Goal: Task Accomplishment & Management: Manage account settings

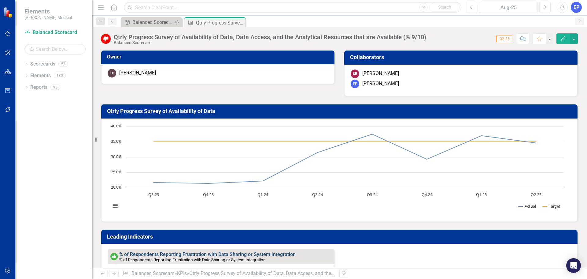
click at [237, 255] on link "% of Respondents Reporting Frustration with Data Sharing or System Integration" at bounding box center [207, 254] width 176 height 6
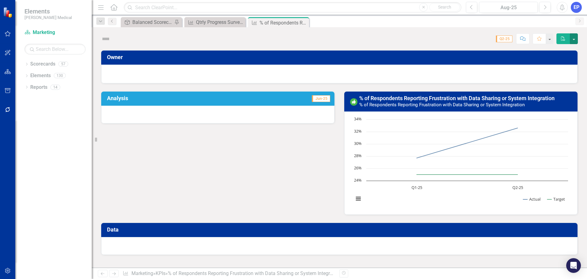
click at [574, 37] on button "button" at bounding box center [574, 38] width 8 height 11
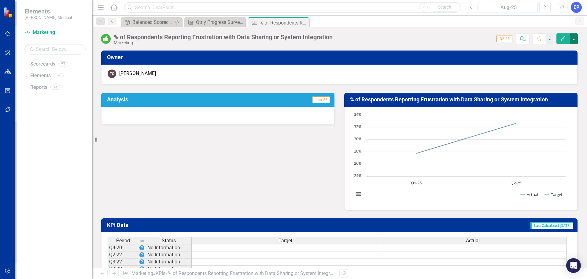
click at [574, 37] on button "button" at bounding box center [574, 38] width 8 height 11
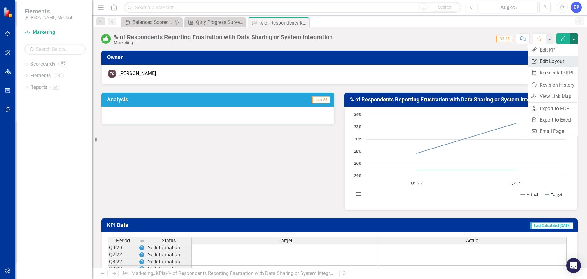
click at [552, 61] on link "Edit Report Edit Layout" at bounding box center [553, 61] width 50 height 11
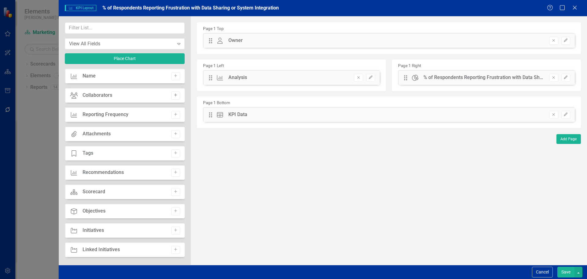
click at [174, 95] on icon "Add" at bounding box center [175, 95] width 5 height 4
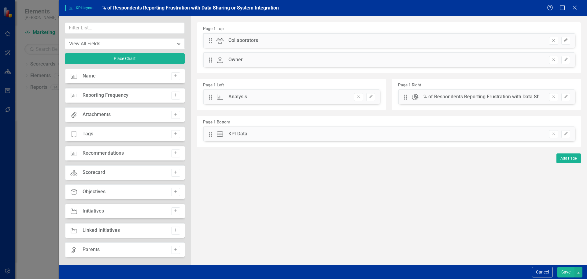
click at [566, 42] on icon "Edit" at bounding box center [566, 41] width 5 height 4
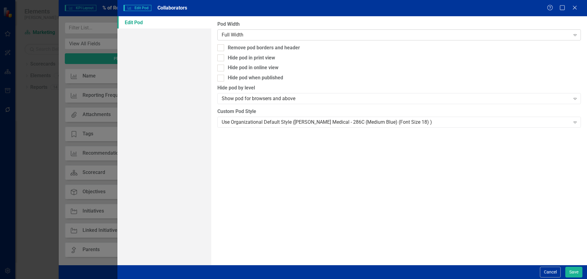
click at [469, 33] on div "Full Width" at bounding box center [396, 34] width 348 height 7
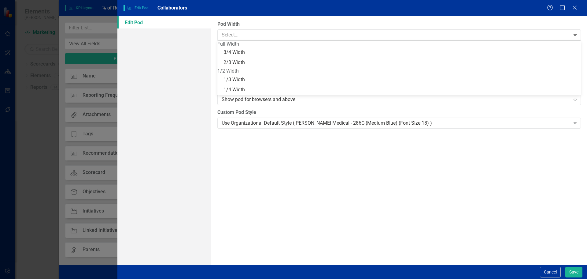
click at [455, 75] on div "1/2 Width" at bounding box center [399, 71] width 364 height 7
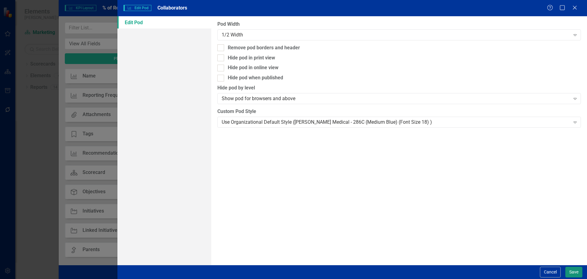
click at [574, 271] on button "Save" at bounding box center [574, 271] width 17 height 11
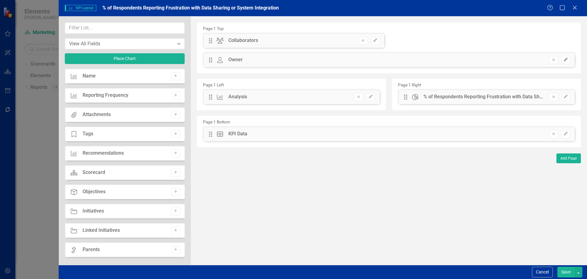
click at [565, 59] on icon "button" at bounding box center [566, 60] width 4 height 4
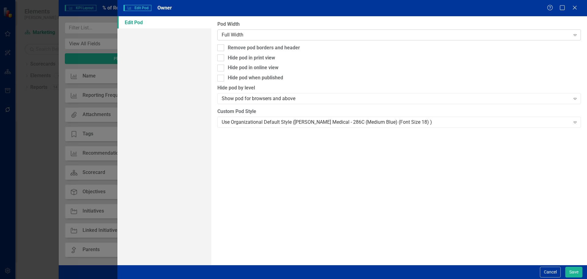
click at [420, 38] on div "Full Width" at bounding box center [396, 34] width 348 height 7
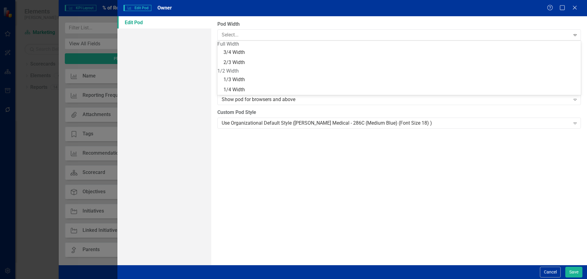
click at [406, 75] on div "1/2 Width" at bounding box center [399, 71] width 364 height 7
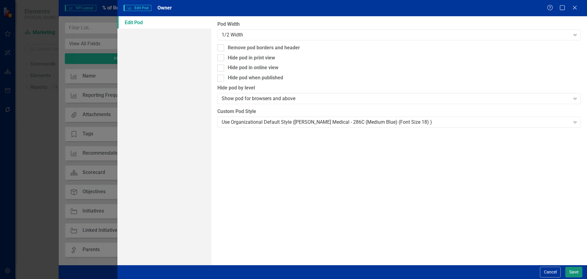
click at [571, 271] on button "Save" at bounding box center [574, 271] width 17 height 11
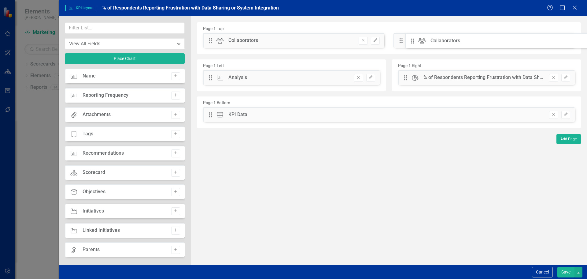
drag, startPoint x: 211, startPoint y: 39, endPoint x: 418, endPoint y: 39, distance: 206.8
click at [564, 267] on button "Save" at bounding box center [566, 271] width 17 height 11
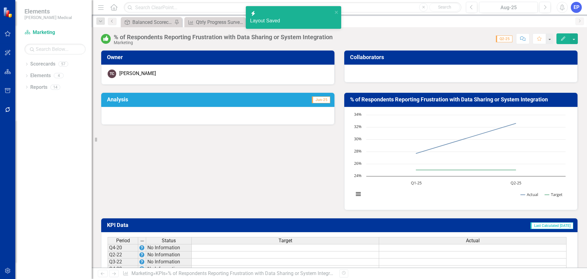
click at [386, 71] on div at bounding box center [460, 74] width 233 height 18
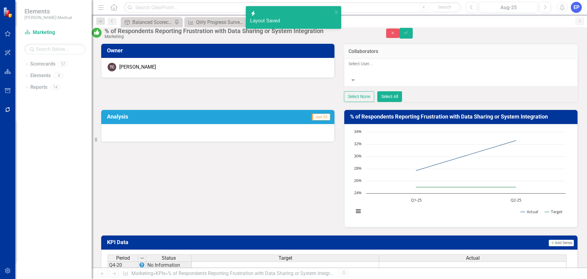
click at [386, 75] on div "Select User..." at bounding box center [461, 68] width 226 height 15
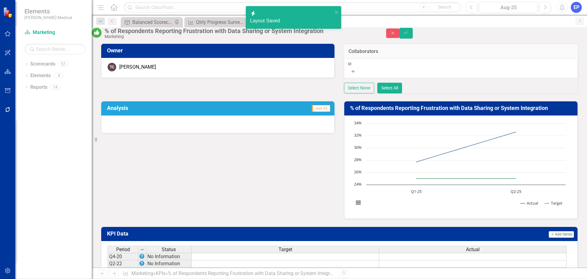
type input "ste"
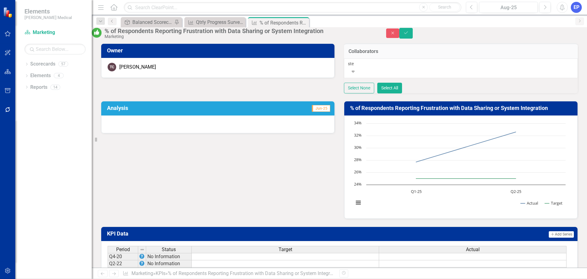
click at [44, 278] on span "Ste [PERSON_NAME]" at bounding box center [22, 282] width 44 height 6
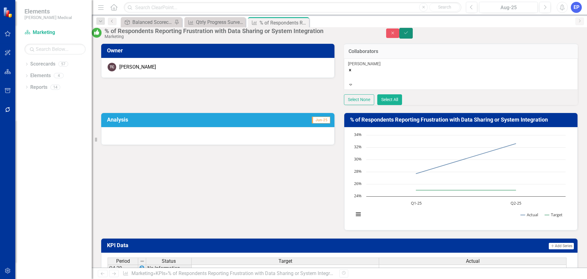
click at [413, 33] on button "Save" at bounding box center [405, 33] width 13 height 11
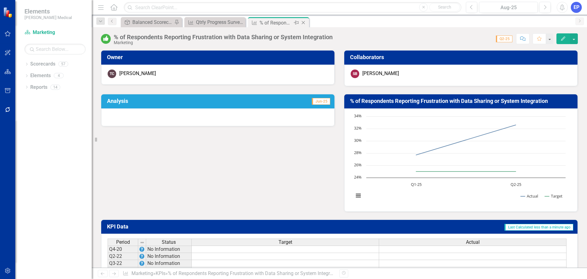
click at [303, 22] on icon "Close" at bounding box center [303, 22] width 6 height 5
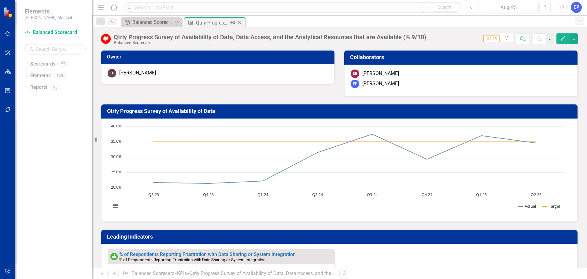
click at [242, 22] on icon "Close" at bounding box center [240, 22] width 6 height 5
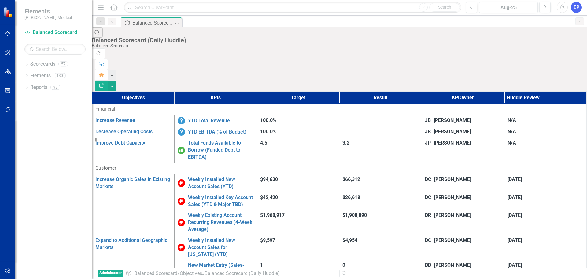
click at [24, 89] on div "Dropdown Scorecards 57 Dropdown Balanced Scorecard Revenue Growth Plan Dropdown…" at bounding box center [53, 169] width 76 height 220
click at [25, 88] on icon "Dropdown" at bounding box center [26, 87] width 4 height 3
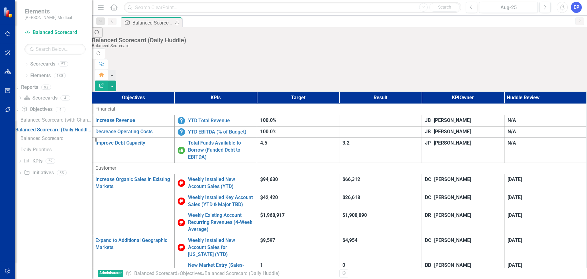
click at [5, 270] on icon "button" at bounding box center [8, 270] width 6 height 5
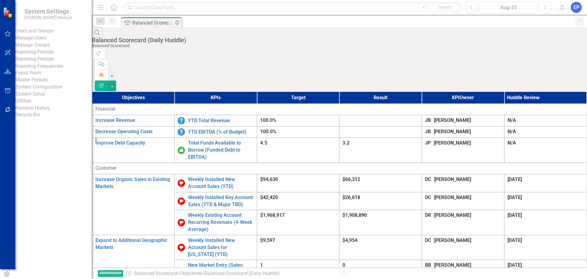
click at [50, 42] on link "Manage Users" at bounding box center [53, 38] width 76 height 7
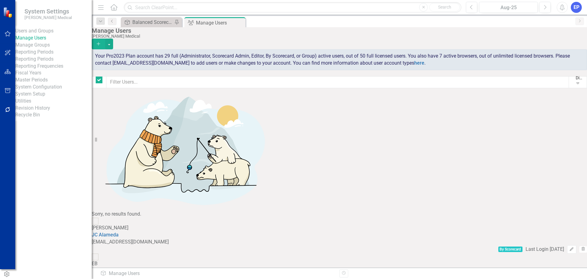
checkbox input "false"
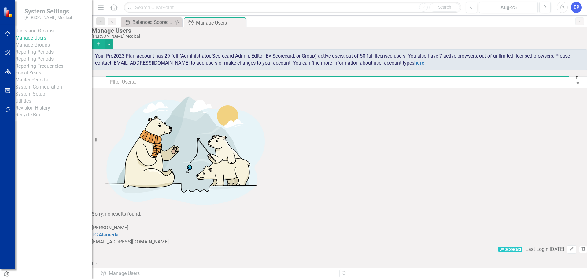
click at [150, 88] on input "text" at bounding box center [337, 82] width 463 height 12
type input "ste"
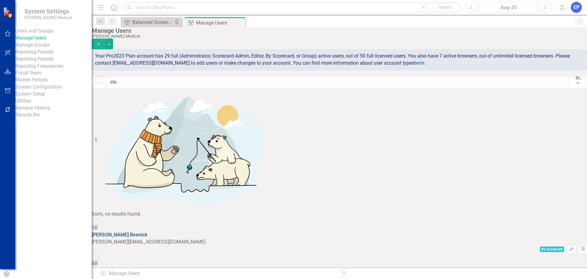
click at [147, 232] on link "[PERSON_NAME]" at bounding box center [120, 235] width 56 height 6
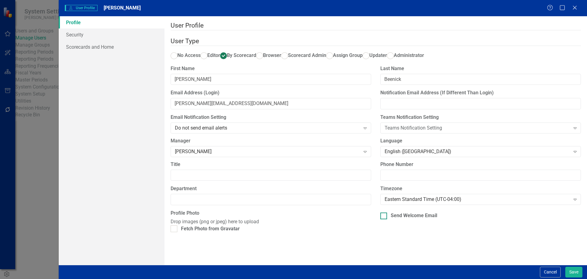
click at [384, 219] on div at bounding box center [383, 215] width 7 height 7
click at [384, 216] on input "Send Welcome Email" at bounding box center [382, 214] width 4 height 4
checkbox input "true"
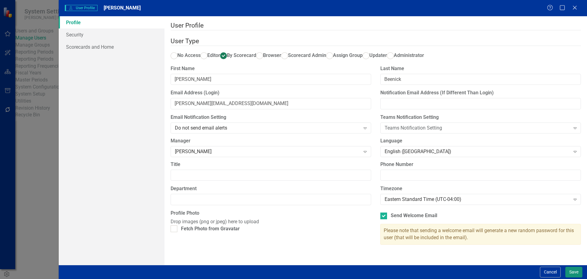
click at [570, 269] on button "Save" at bounding box center [574, 271] width 17 height 11
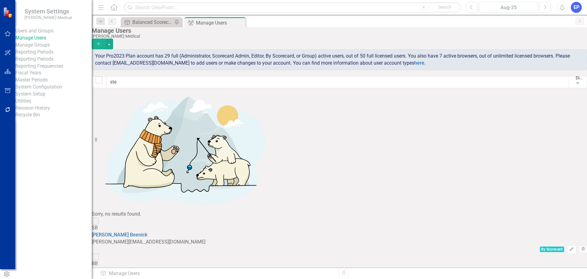
drag, startPoint x: 239, startPoint y: 22, endPoint x: 308, endPoint y: 15, distance: 68.9
click at [0, 0] on icon "Close" at bounding box center [0, 0] width 0 height 0
